Goal: Task Accomplishment & Management: Use online tool/utility

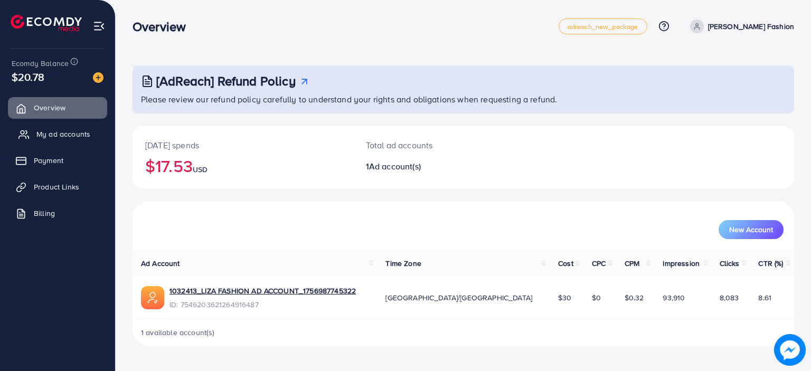
click at [79, 124] on link "My ad accounts" at bounding box center [57, 134] width 99 height 21
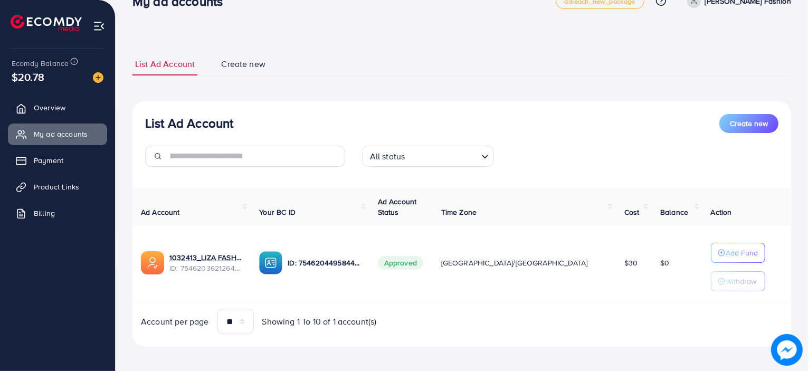
scroll to position [30, 0]
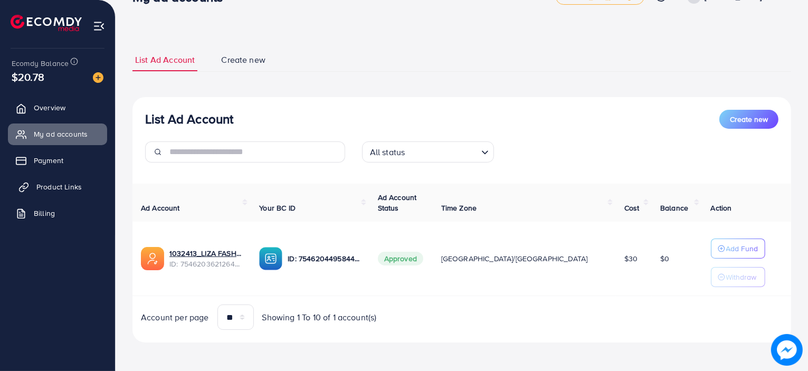
click at [81, 181] on link "Product Links" at bounding box center [57, 186] width 99 height 21
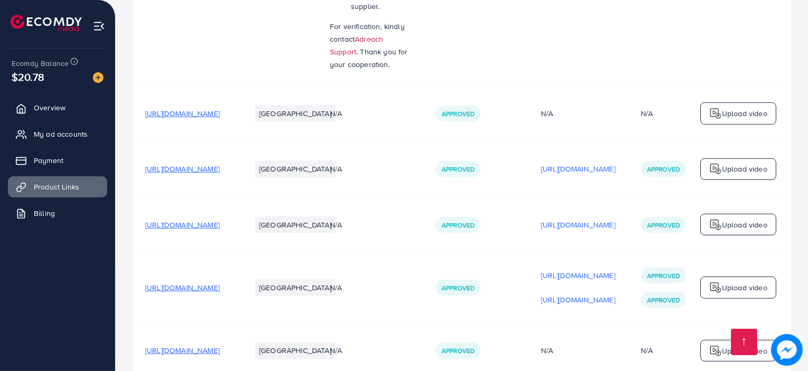
scroll to position [702, 0]
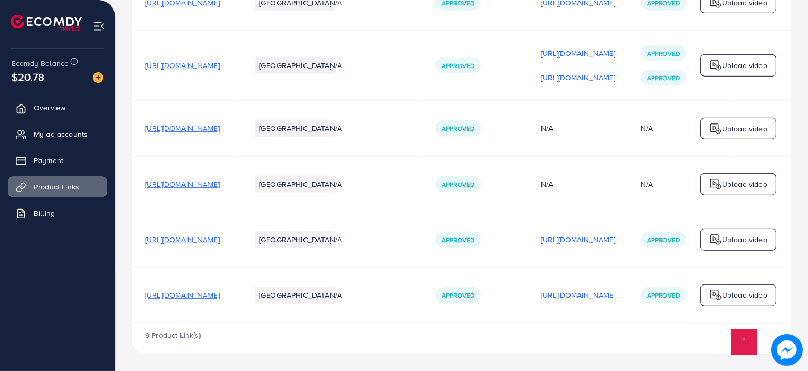
click at [143, 294] on td "[URL][DOMAIN_NAME]" at bounding box center [186, 295] width 106 height 55
drag, startPoint x: 143, startPoint y: 294, endPoint x: 289, endPoint y: 291, distance: 146.3
click at [238, 291] on td "[URL][DOMAIN_NAME]" at bounding box center [186, 295] width 106 height 55
copy span "[URL][DOMAIN_NAME]"
click at [58, 120] on ul "Overview My ad accounts Payment Product Links Billing" at bounding box center [57, 164] width 115 height 142
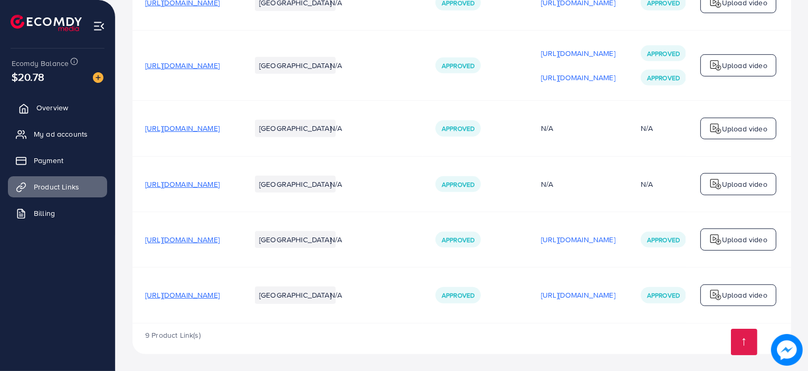
click at [62, 111] on span "Overview" at bounding box center [52, 107] width 32 height 11
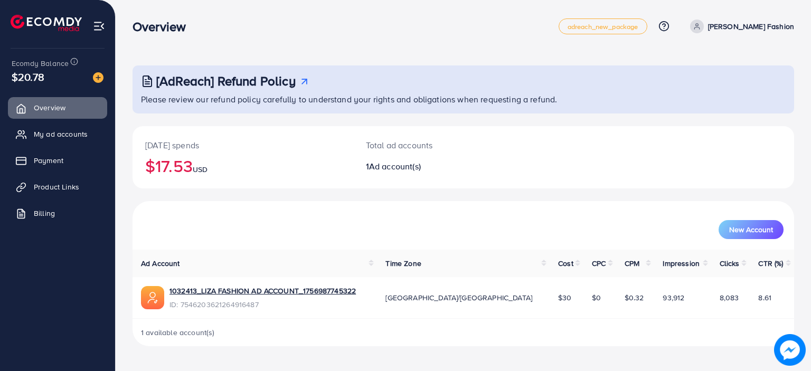
click at [86, 121] on ul "Overview My ad accounts Payment Product Links Billing" at bounding box center [57, 164] width 115 height 142
click at [82, 126] on link "My ad accounts" at bounding box center [57, 134] width 99 height 21
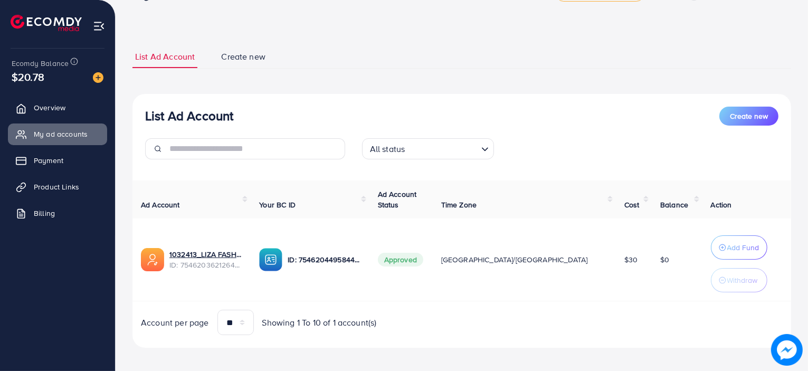
scroll to position [38, 0]
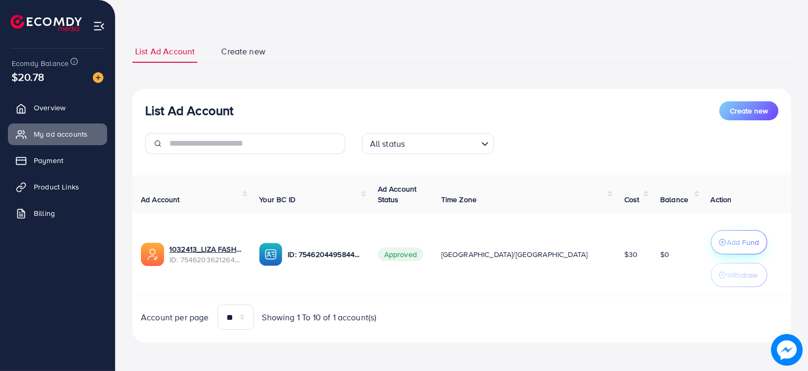
click at [728, 238] on p "Add Fund" at bounding box center [744, 242] width 32 height 13
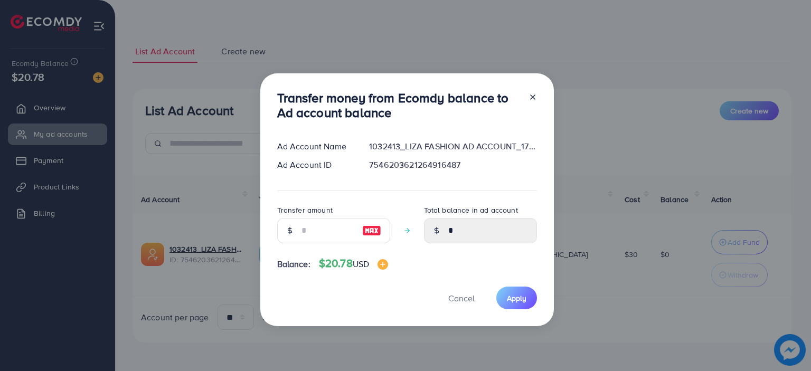
click at [446, 229] on div at bounding box center [436, 230] width 25 height 25
click at [305, 225] on input "number" at bounding box center [327, 230] width 53 height 25
type input "*"
type input "****"
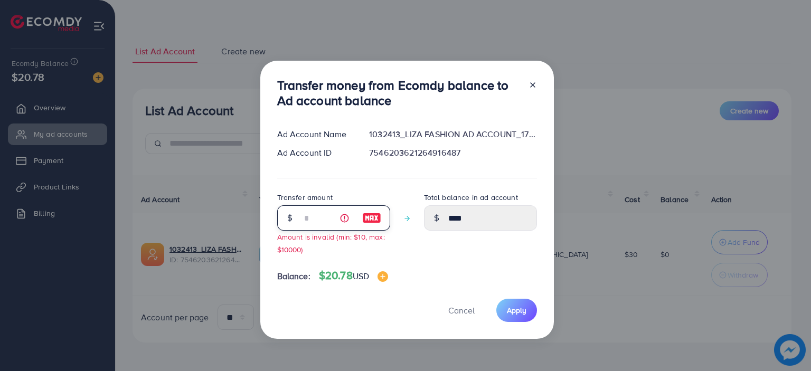
type input "**"
type input "*****"
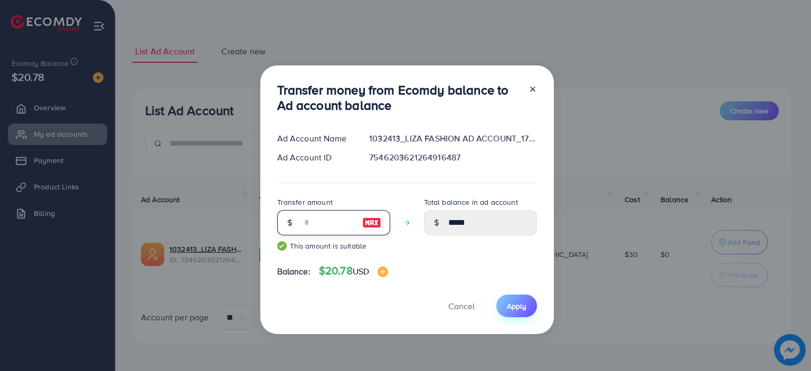
type input "**"
click at [504, 301] on button "Apply" at bounding box center [516, 306] width 41 height 23
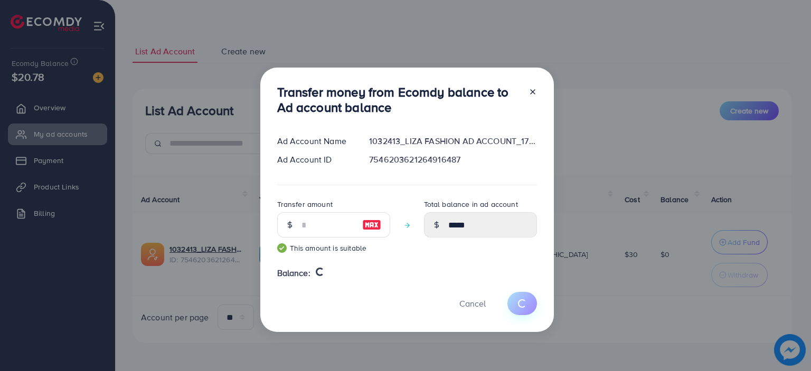
type input "*"
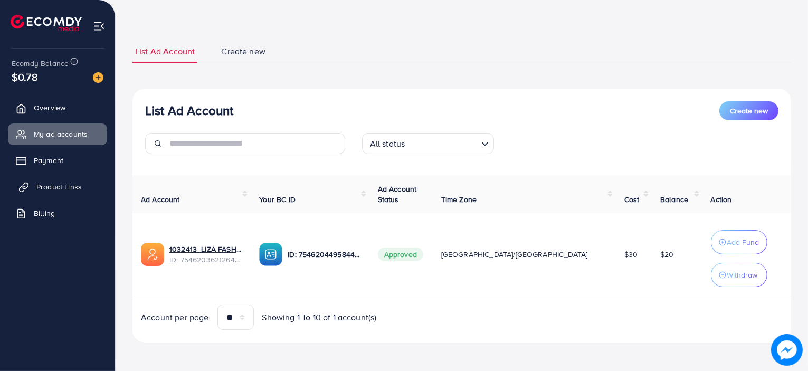
click at [84, 181] on link "Product Links" at bounding box center [57, 186] width 99 height 21
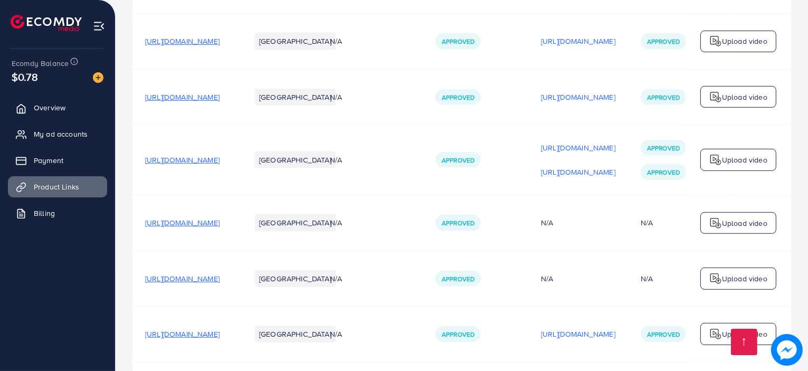
scroll to position [702, 0]
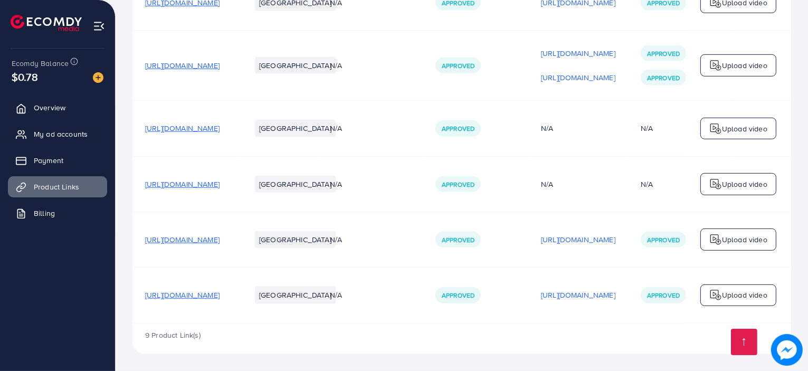
click at [726, 289] on p "Upload video" at bounding box center [744, 295] width 45 height 13
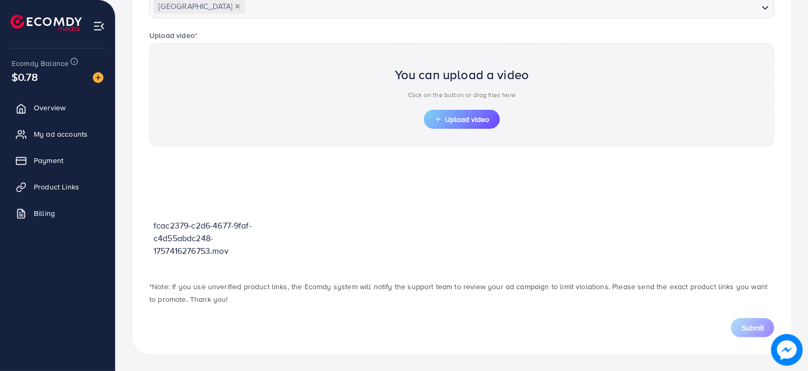
scroll to position [323, 0]
click at [436, 117] on icon "button" at bounding box center [438, 120] width 7 height 7
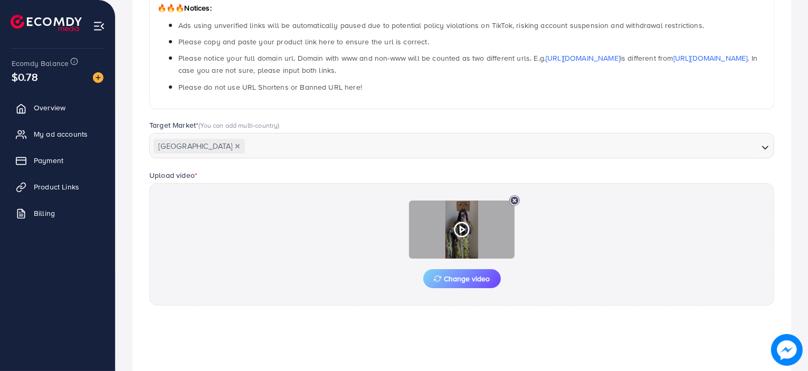
scroll to position [25, 0]
